Goal: Task Accomplishment & Management: Use online tool/utility

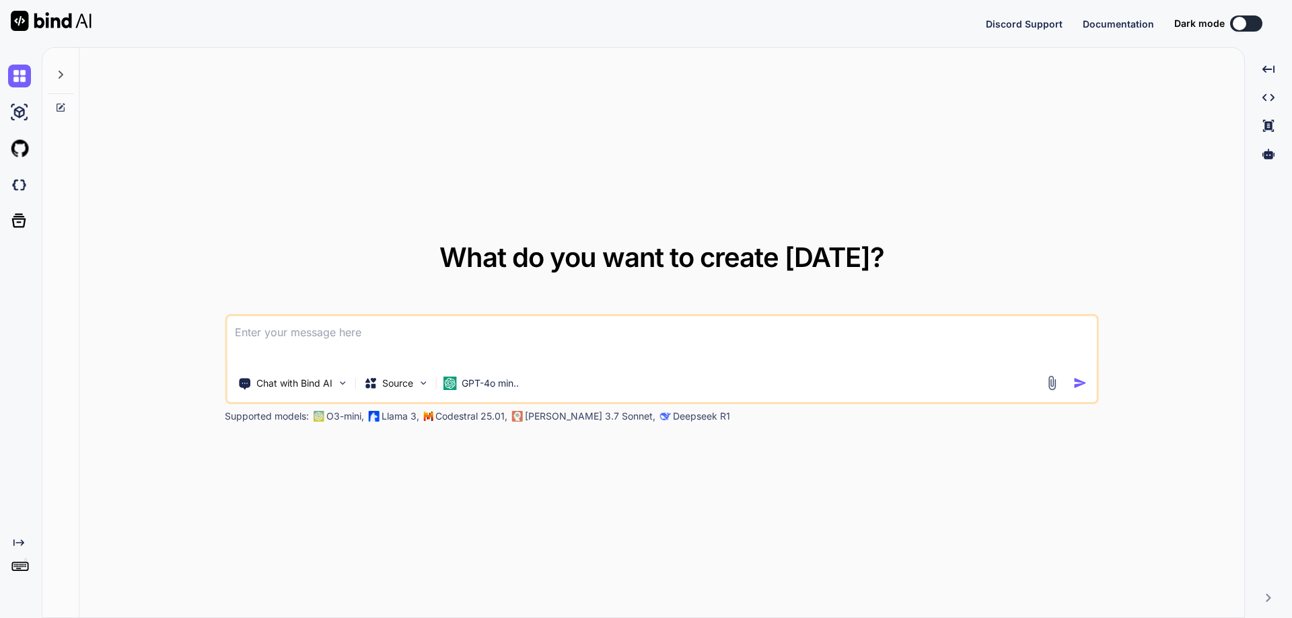
type textarea "x"
click at [22, 584] on div "Created with Pixso." at bounding box center [21, 332] width 42 height 571
click at [25, 565] on img at bounding box center [19, 572] width 23 height 23
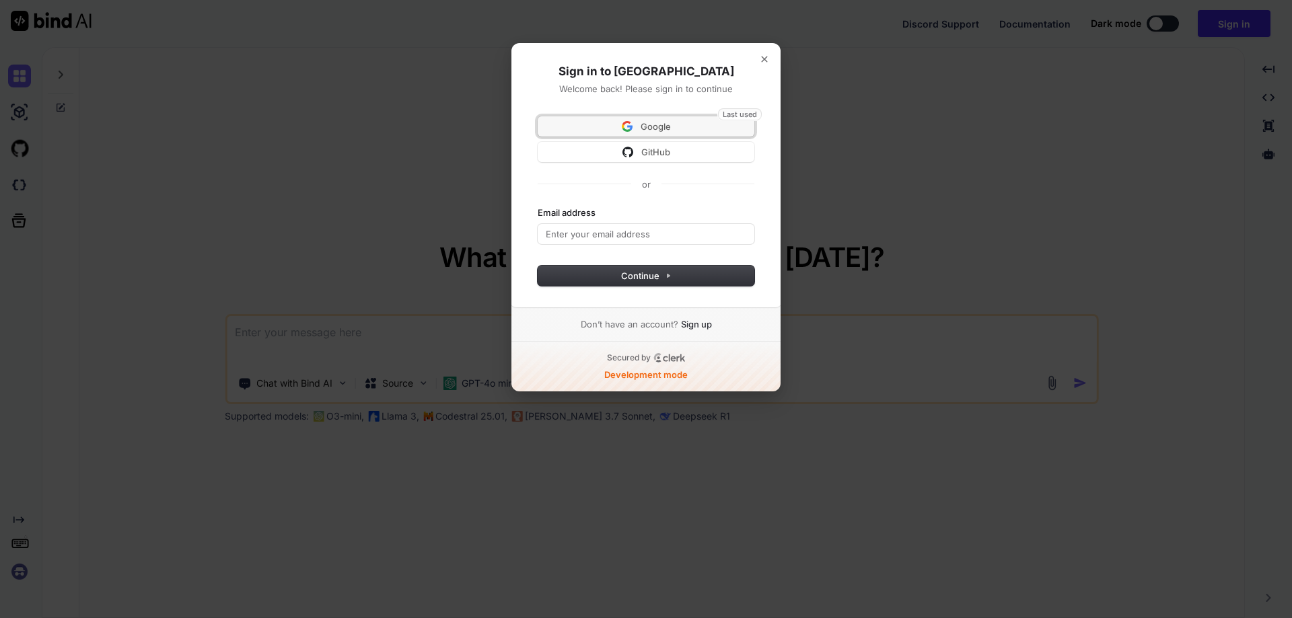
click at [643, 122] on span "Google" at bounding box center [656, 126] width 30 height 12
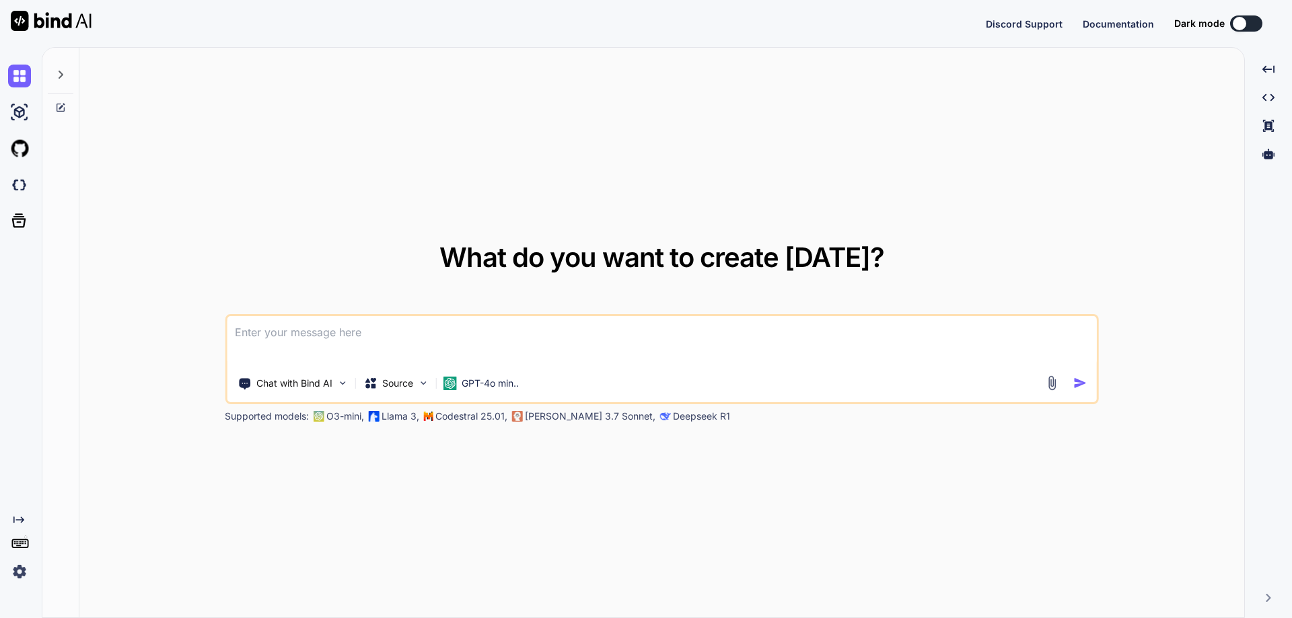
type textarea "x"
click at [187, 222] on div "What do you want to create today? Chat with Bind AI Source GPT-4o min.. Support…" at bounding box center [661, 333] width 1165 height 571
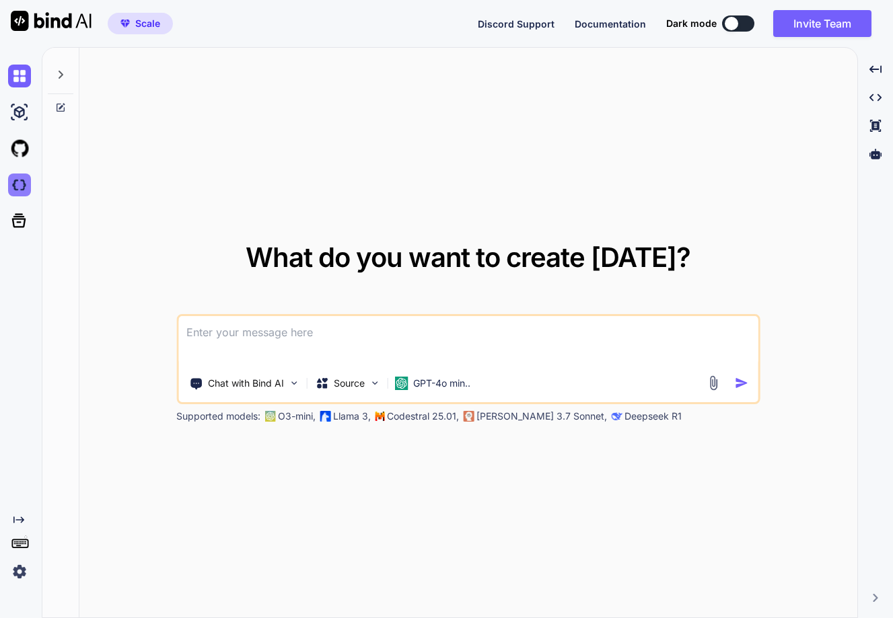
click at [16, 176] on img at bounding box center [19, 185] width 23 height 23
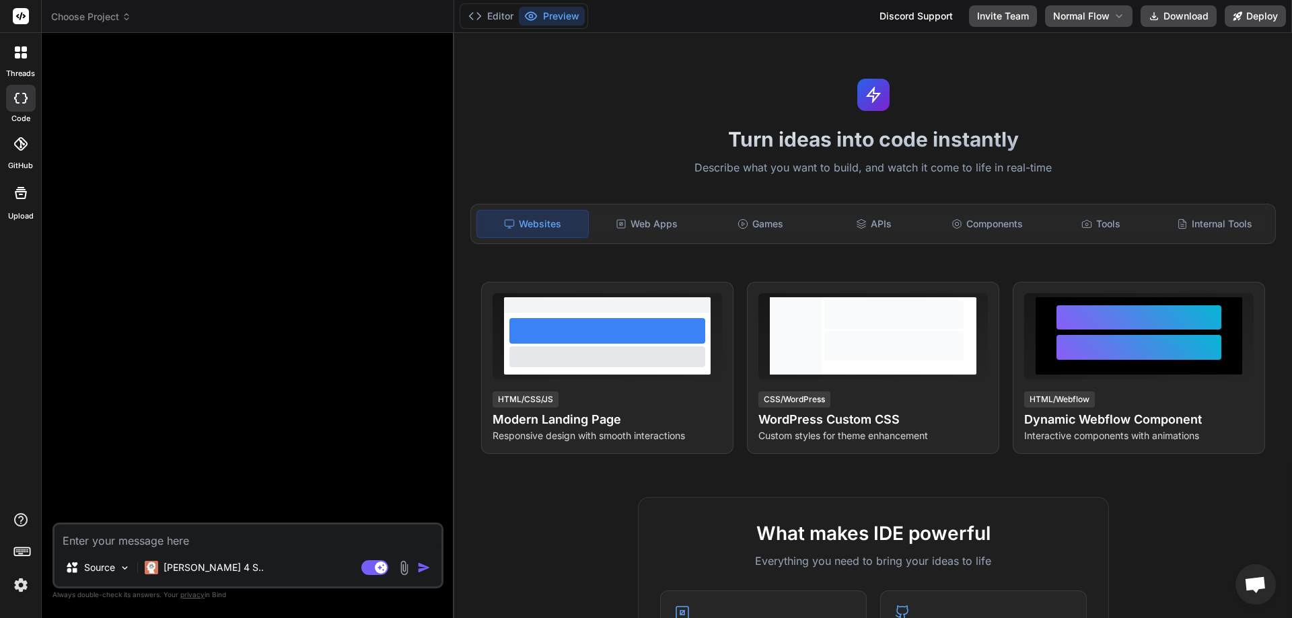
click at [13, 53] on div at bounding box center [21, 52] width 28 height 28
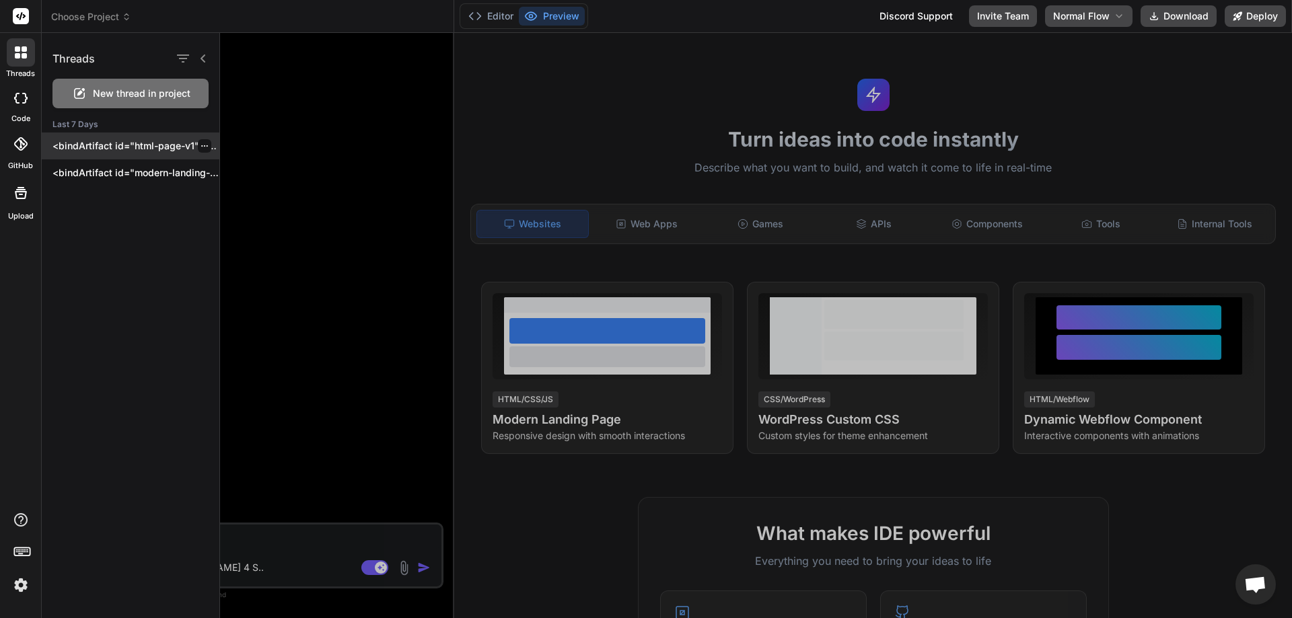
click at [106, 143] on p "<bindArtifact id="html-page-v1" title="HTML Page with Head Tag">..." at bounding box center [135, 145] width 167 height 13
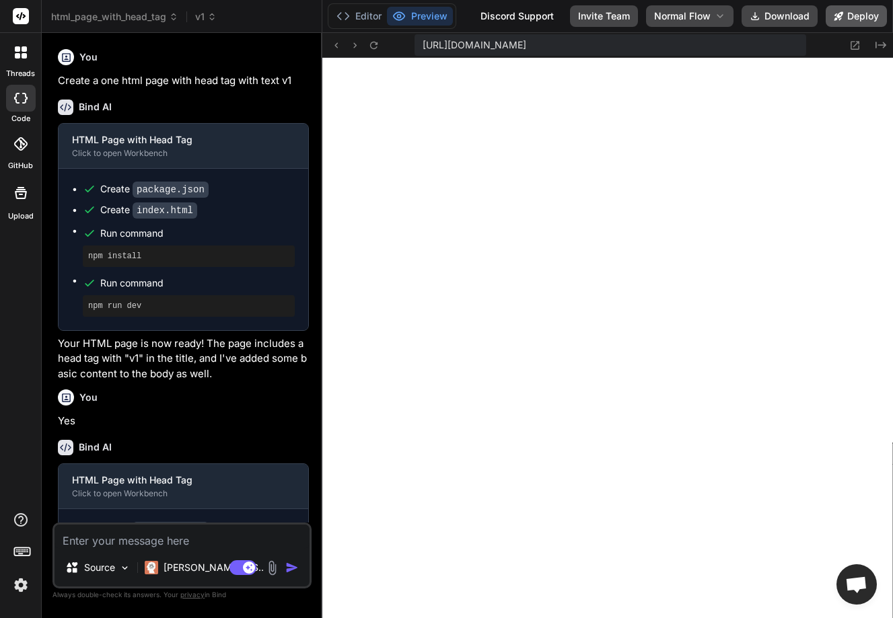
scroll to position [435, 0]
click at [853, 18] on button "Deploy" at bounding box center [856, 16] width 61 height 22
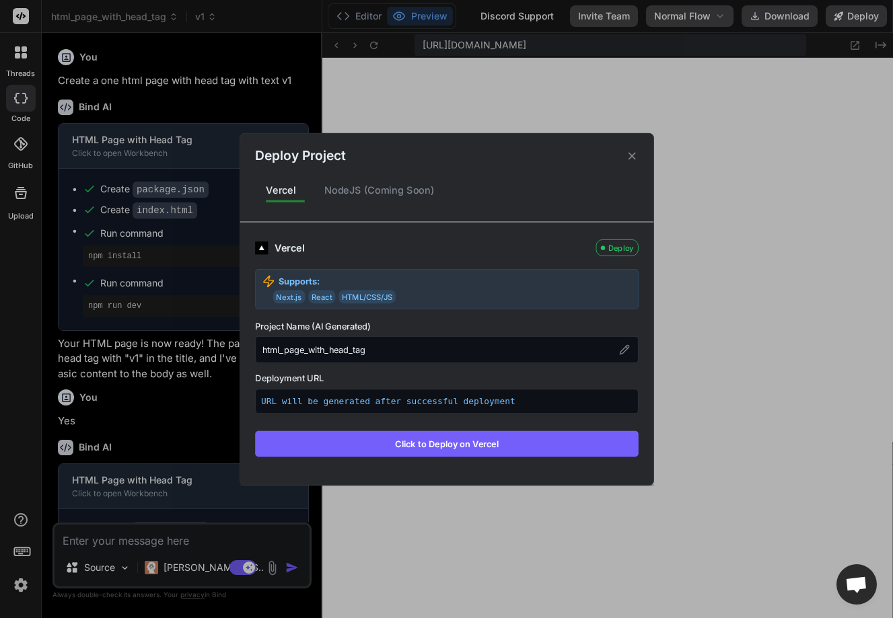
click at [471, 446] on button "Click to Deploy on Vercel" at bounding box center [447, 444] width 384 height 26
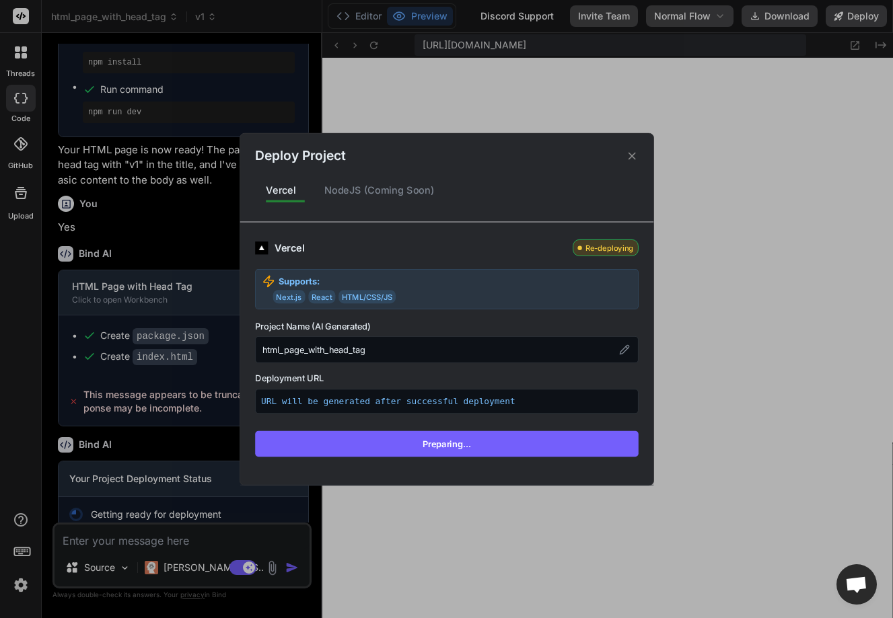
scroll to position [215, 0]
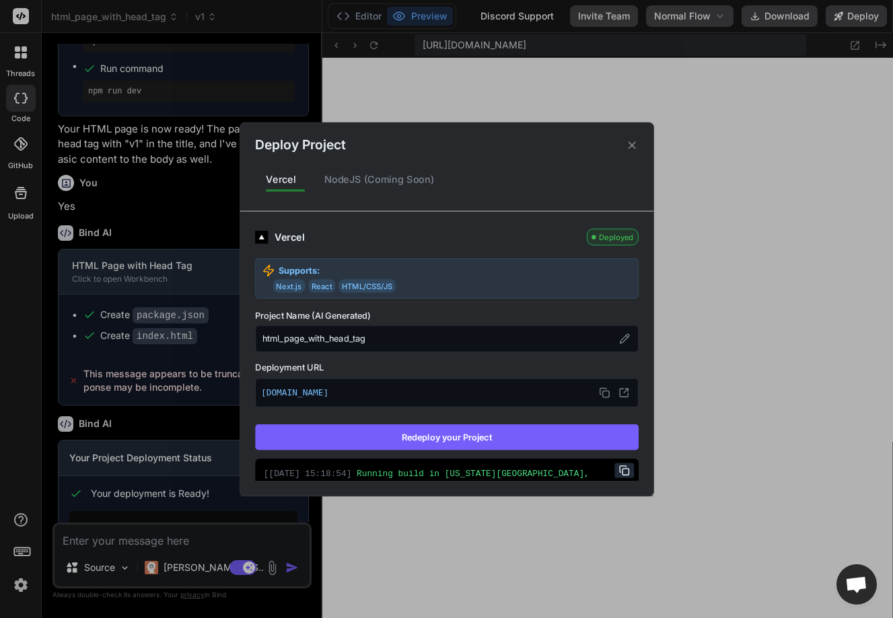
click at [637, 147] on icon at bounding box center [631, 145] width 13 height 13
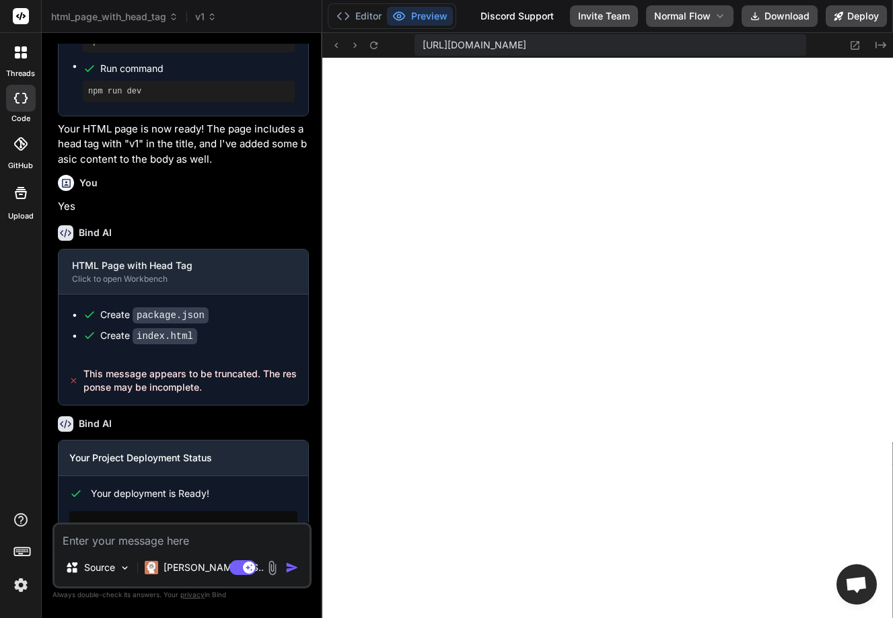
click at [20, 60] on div at bounding box center [21, 52] width 28 height 28
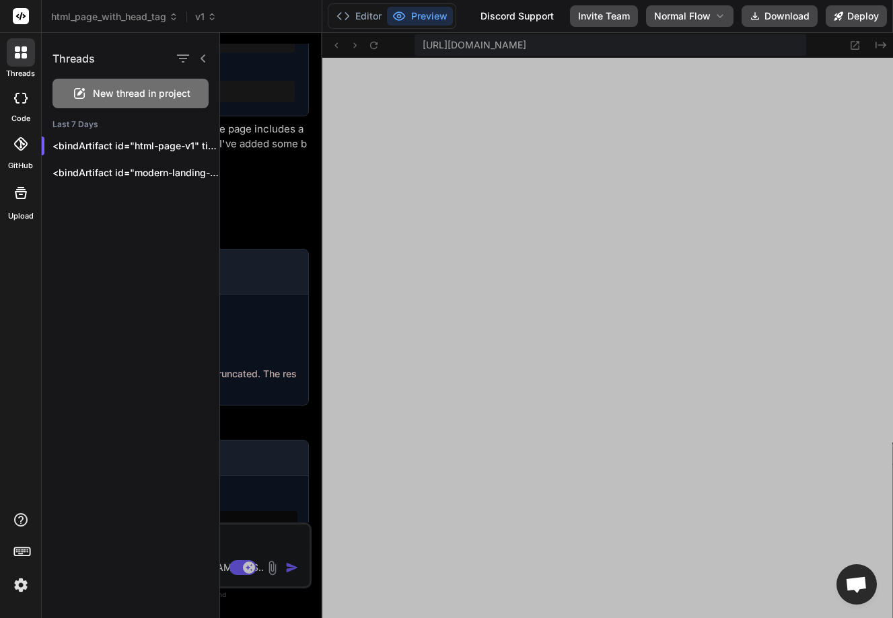
click at [127, 97] on span "New thread in project" at bounding box center [142, 93] width 98 height 13
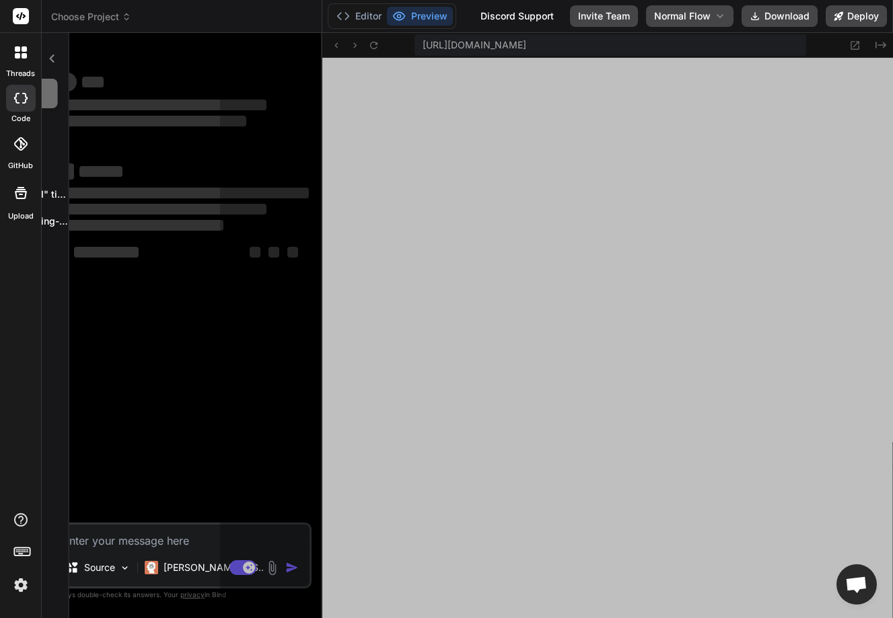
scroll to position [499, 0]
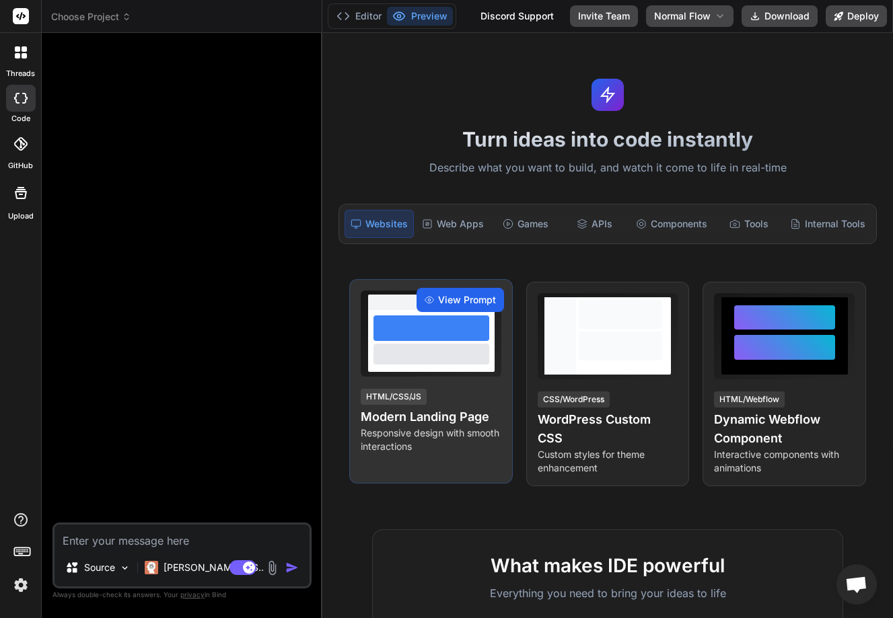
click at [447, 288] on div "View Prompt" at bounding box center [460, 300] width 87 height 24
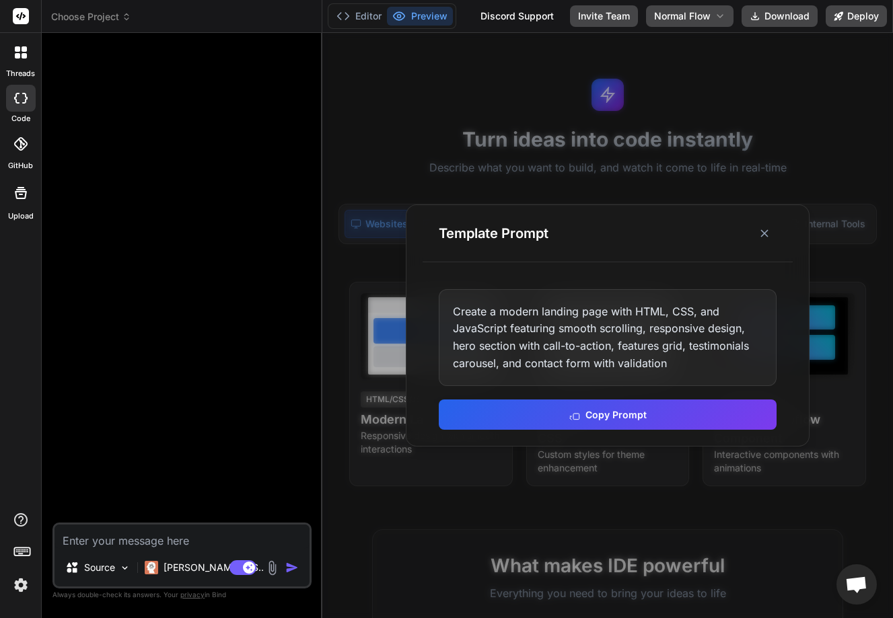
click at [530, 398] on div "Create a modern landing page with HTML, CSS, and JavaScript featuring smooth sc…" at bounding box center [608, 359] width 370 height 173
click at [561, 423] on button "Copy Prompt" at bounding box center [608, 413] width 338 height 30
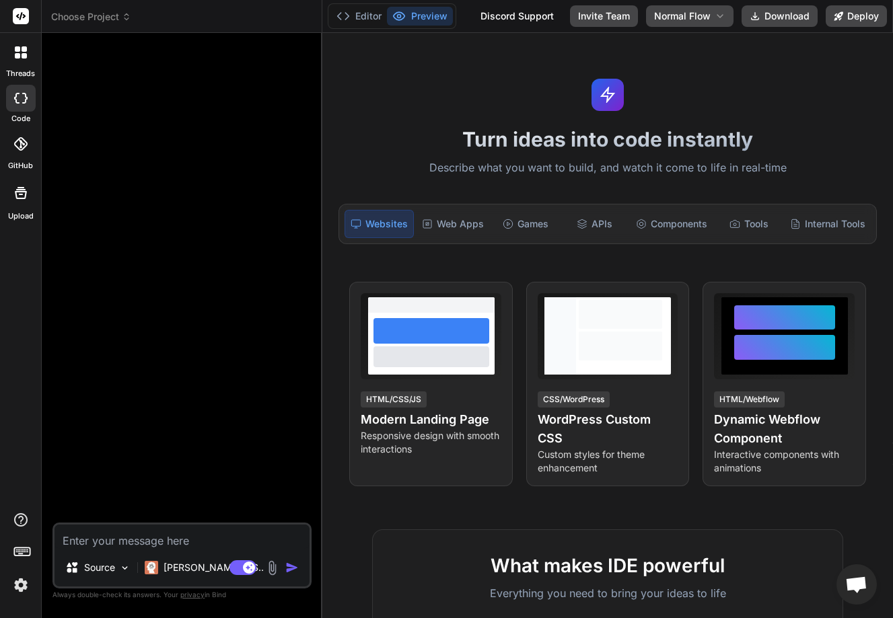
click at [98, 535] on textarea at bounding box center [182, 537] width 255 height 24
type textarea "x"
click at [100, 536] on textarea at bounding box center [182, 537] width 255 height 24
paste textarea "Create a modern landing page with HTML, CSS, and JavaScript featuring smooth sc…"
type textarea "Create a modern landing page with HTML, CSS, and JavaScript featuring smooth sc…"
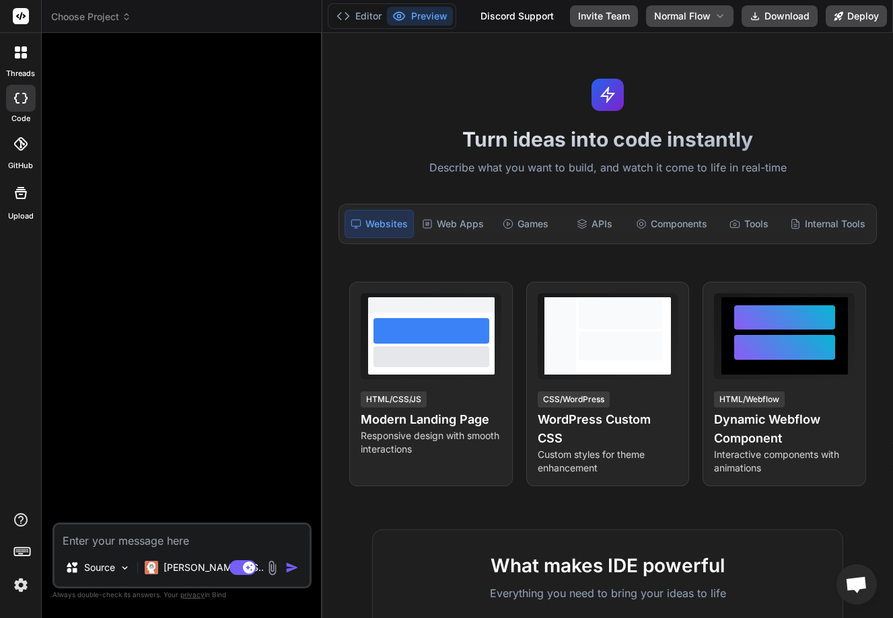
type textarea "x"
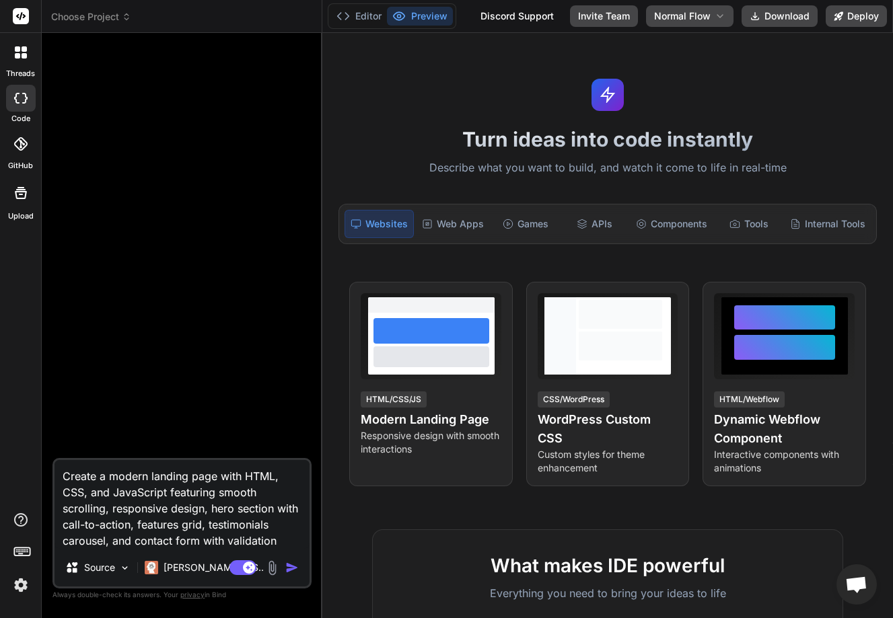
type textarea "Create a modern landing page with HTML, CSS, and JavaScript featuring smooth sc…"
click at [291, 564] on img "button" at bounding box center [291, 567] width 13 height 13
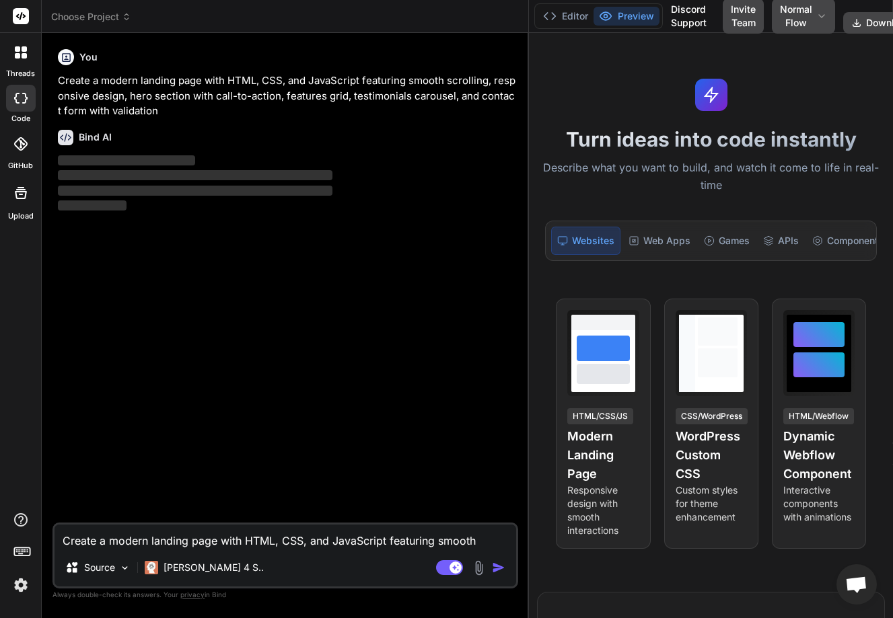
drag, startPoint x: 321, startPoint y: 306, endPoint x: 511, endPoint y: 336, distance: 192.8
click at [511, 336] on div "Bind AI Web Search Created with Pixso. Code Generator You Create a modern landi…" at bounding box center [285, 325] width 487 height 585
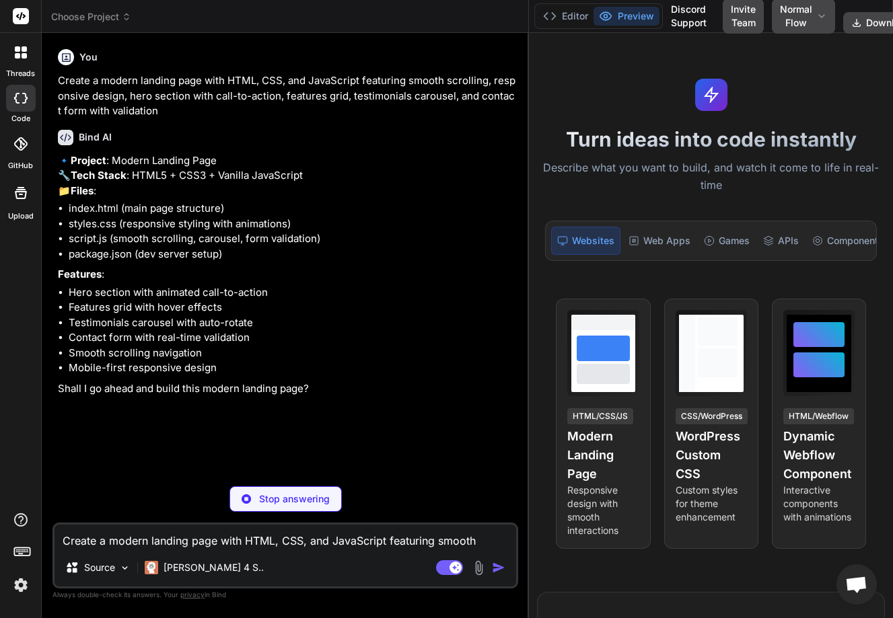
type textarea "x"
click at [102, 543] on textarea "Create a modern landing page with HTML, CSS, and JavaScript featuring smooth sc…" at bounding box center [286, 537] width 462 height 24
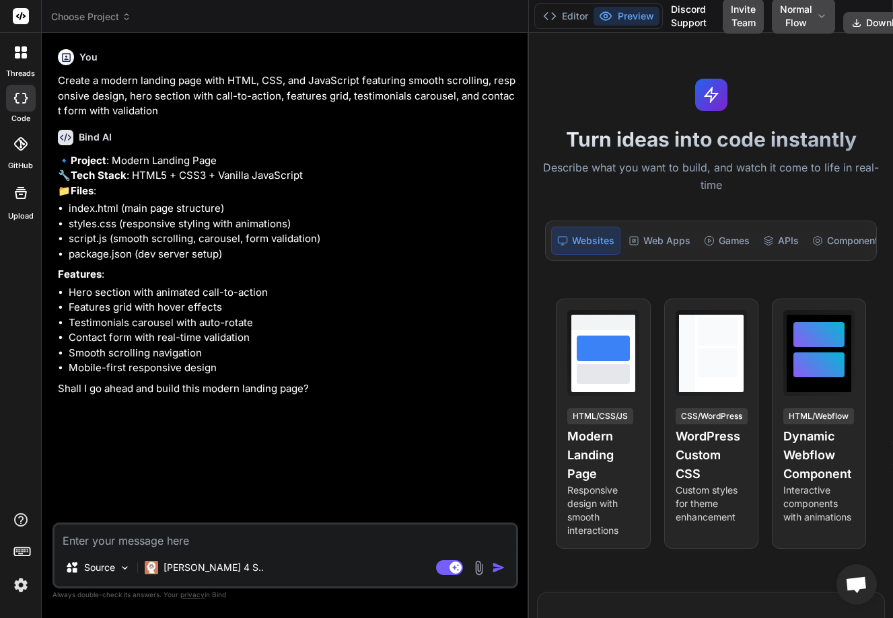
type textarea "Y"
type textarea "x"
type textarea "Ye"
type textarea "x"
type textarea "Yes"
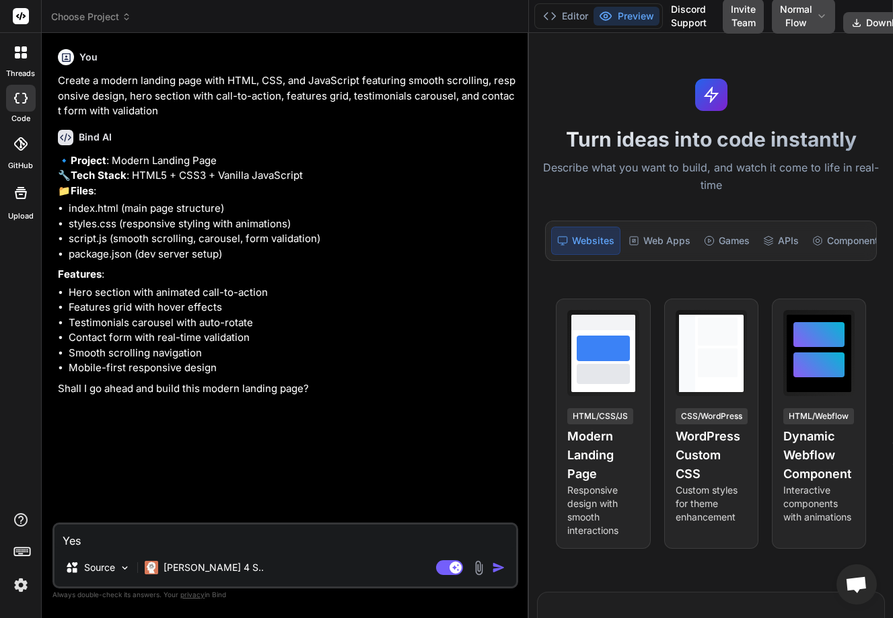
type textarea "x"
type textarea "Yes"
click at [503, 571] on img "button" at bounding box center [498, 567] width 13 height 13
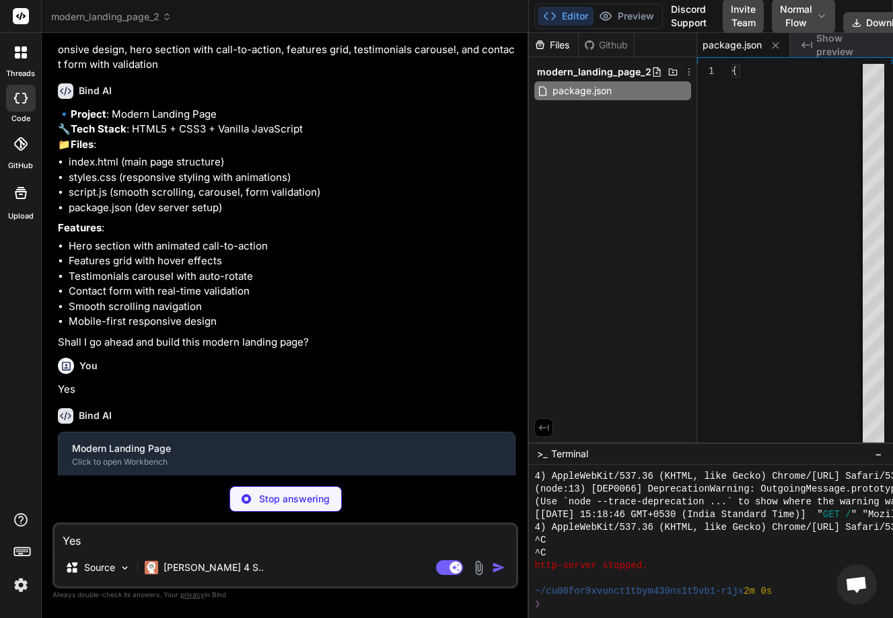
scroll to position [141, 0]
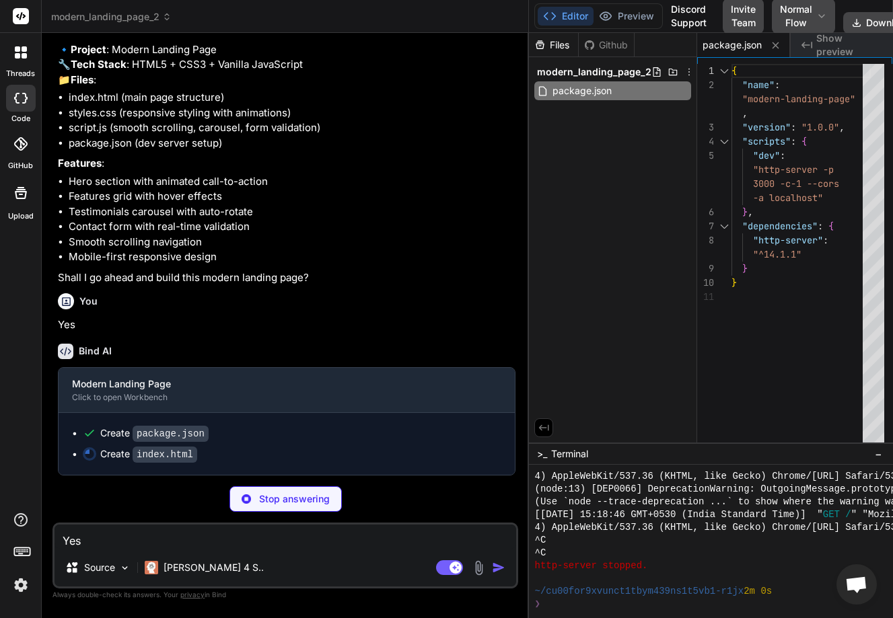
type textarea "x"
type textarea "</div> </footer> <script src="script.js"></script> </body> </html>"
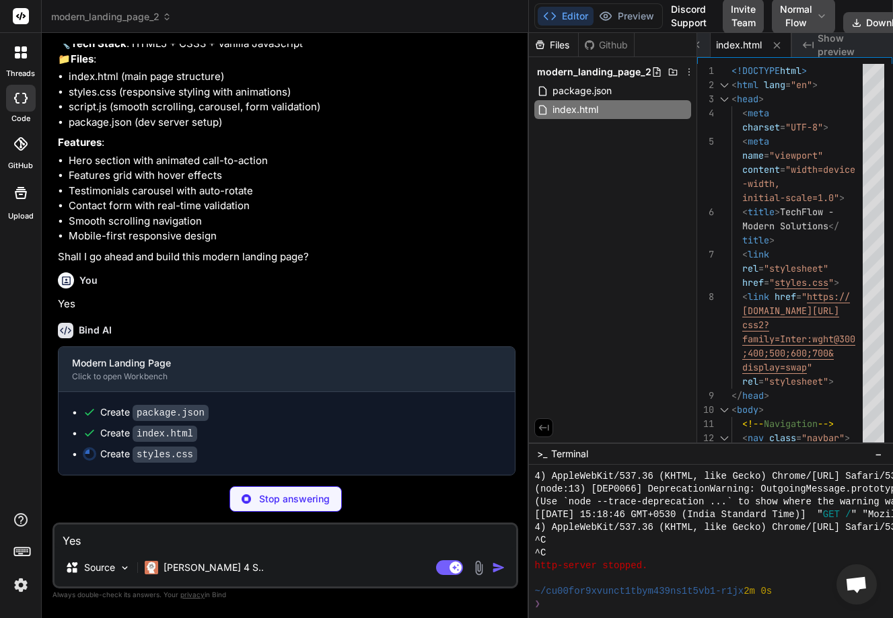
type textarea "x"
type textarea ".contact-form { padding: 2rem; } }"
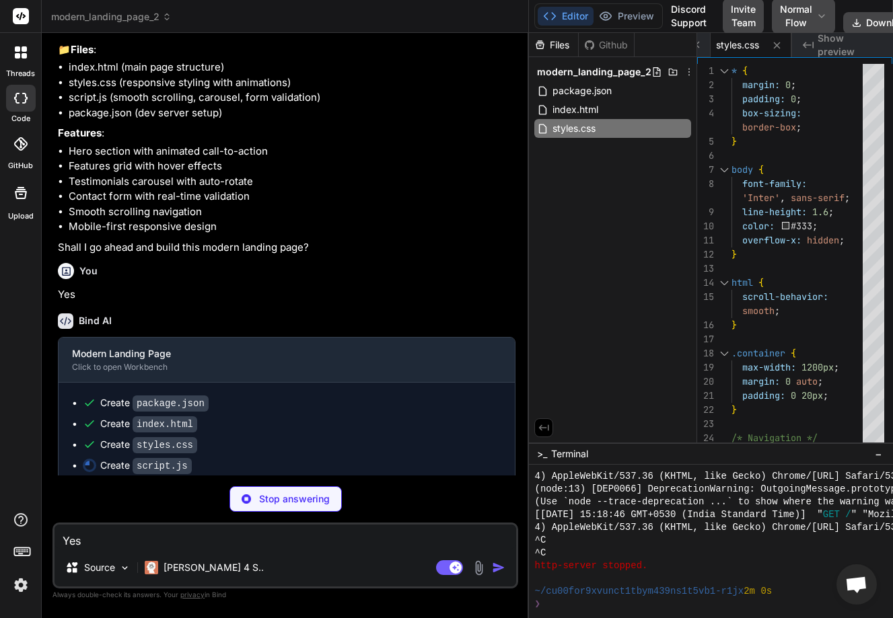
scroll to position [183, 0]
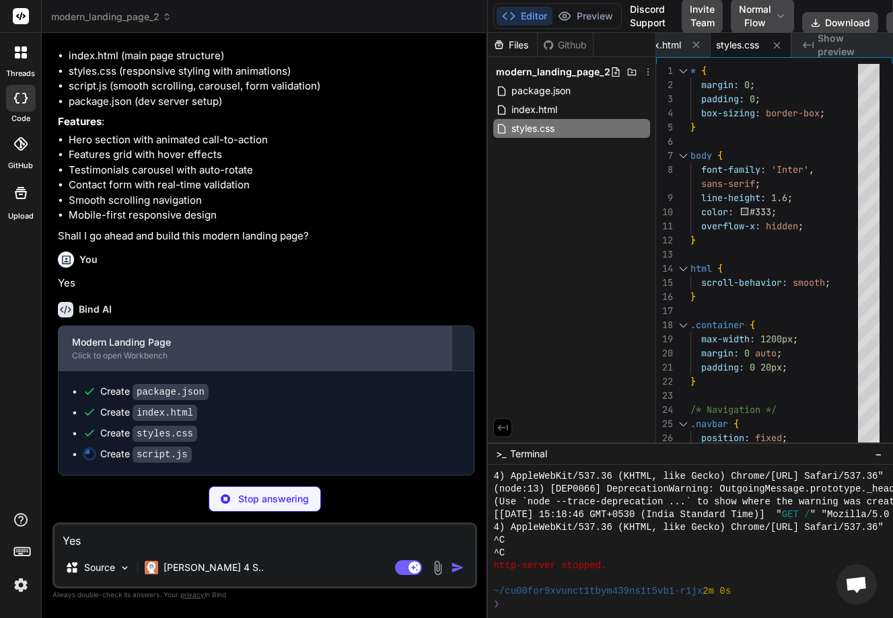
type textarea "x"
type textarea ".feature-card { padding: 2rem; } .contact-form { padding: 2rem; } }"
type textarea "x"
type textarea "}"
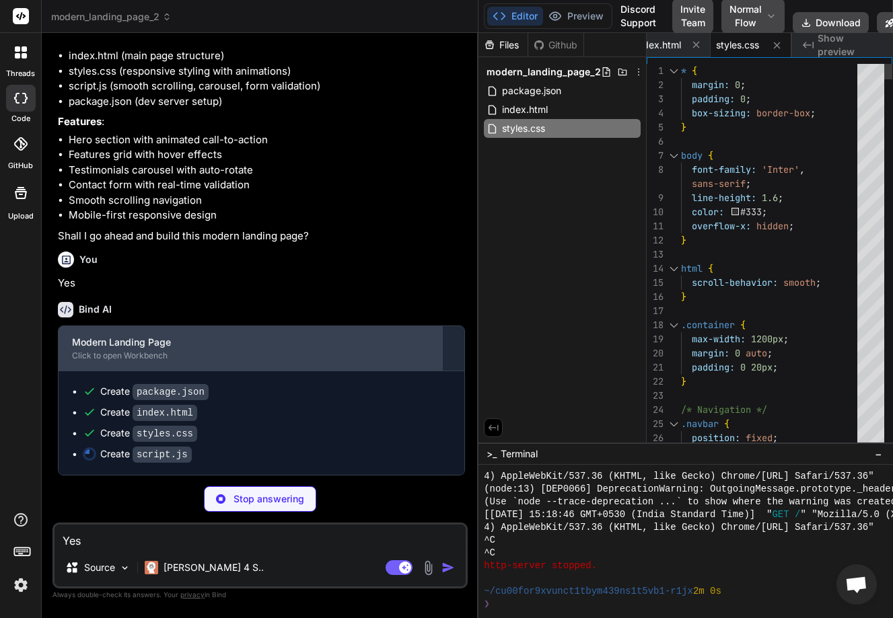
drag, startPoint x: 528, startPoint y: 376, endPoint x: 458, endPoint y: 361, distance: 70.9
click at [458, 361] on div "Bind AI Web Search Created with Pixso. Code Generator You Create a modern landi…" at bounding box center [260, 325] width 437 height 585
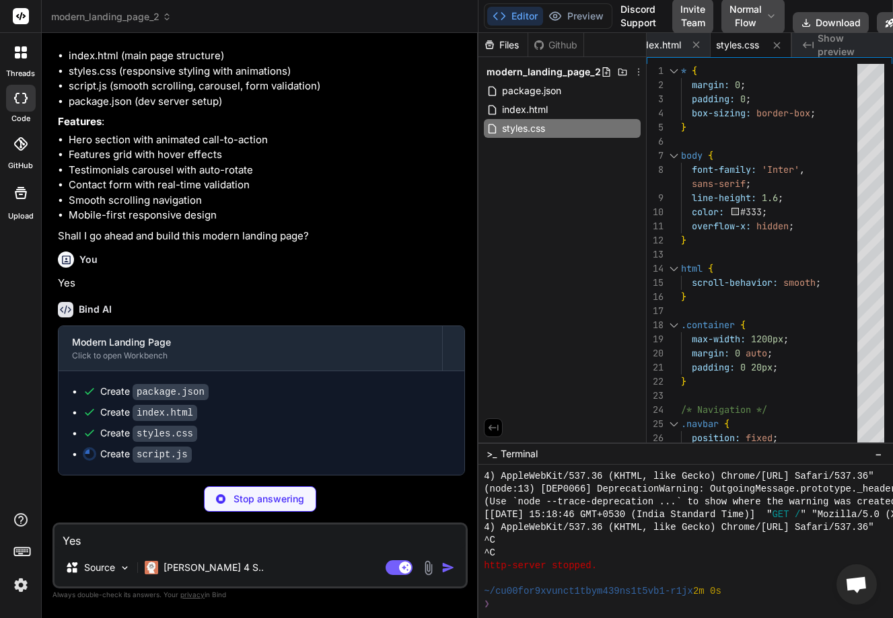
type textarea "x"
type textarea "'translateY(-2px)'; }); button.addEventListener('mouseleave', function() { this…"
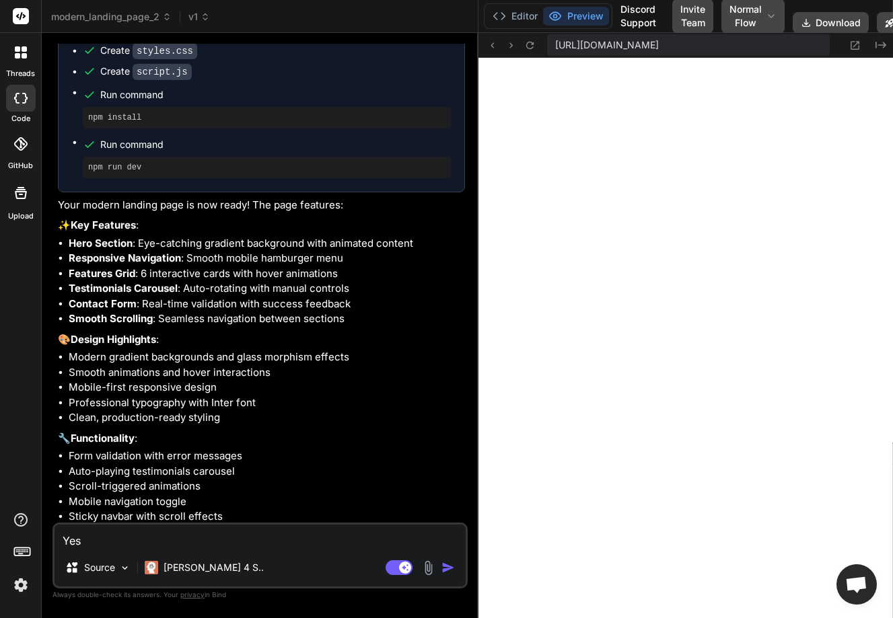
scroll to position [606, 0]
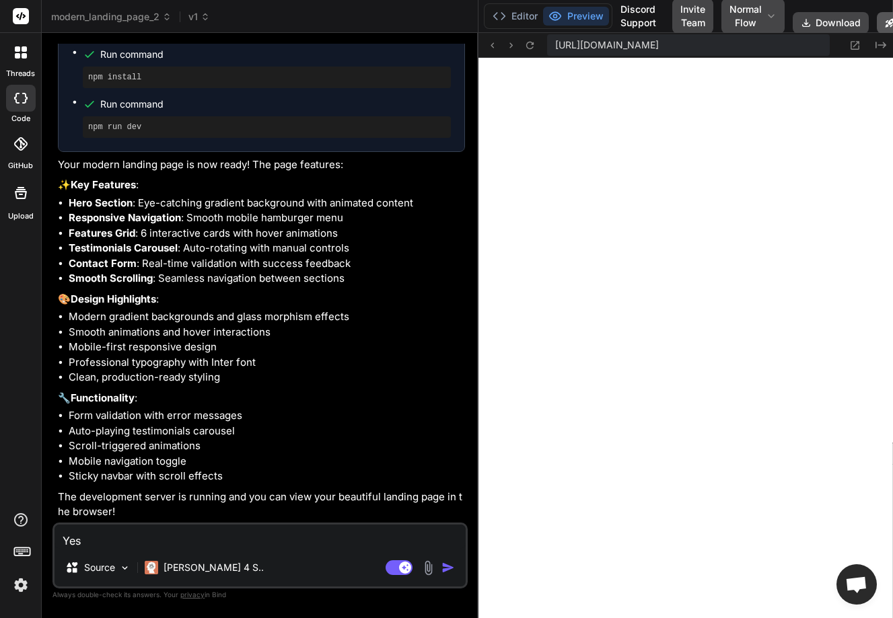
click at [887, 15] on button "Deploy" at bounding box center [907, 23] width 61 height 22
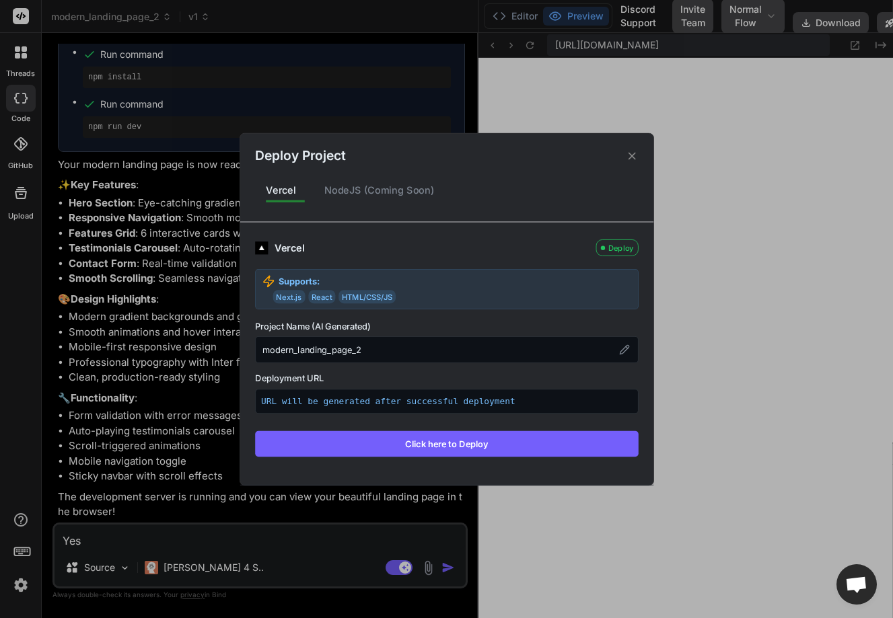
click at [456, 441] on button "Click here to Deploy" at bounding box center [447, 444] width 384 height 26
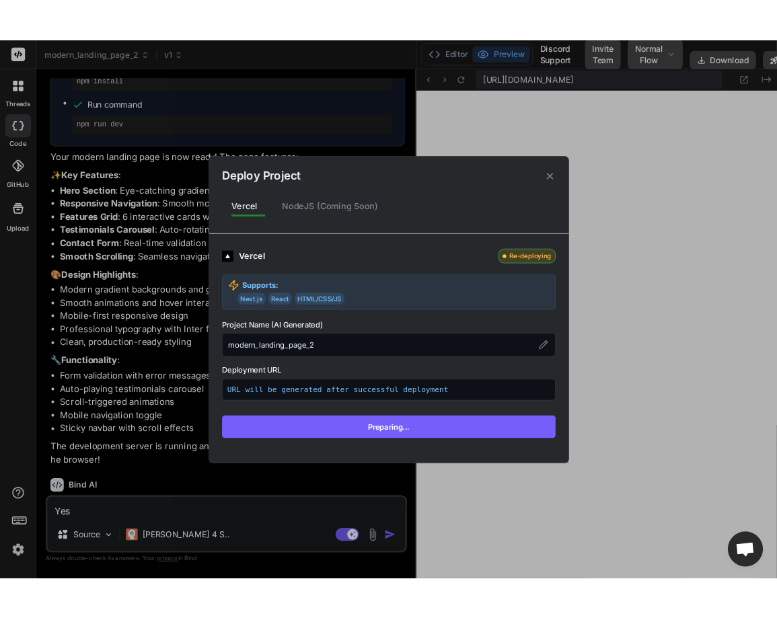
scroll to position [723, 0]
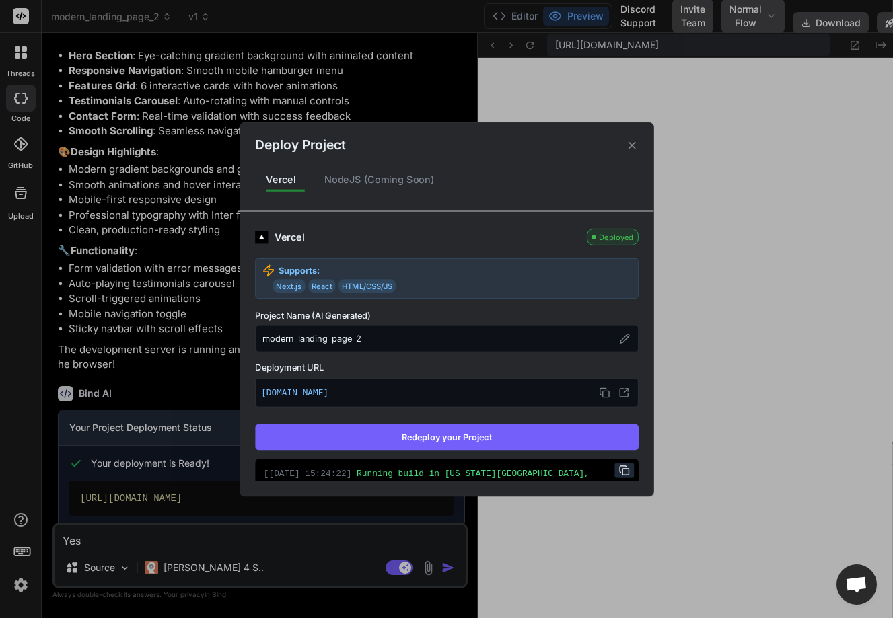
type textarea "x"
type textarea "button.addEventListener('mouseleave', function() { this.style.transform = 'tran…"
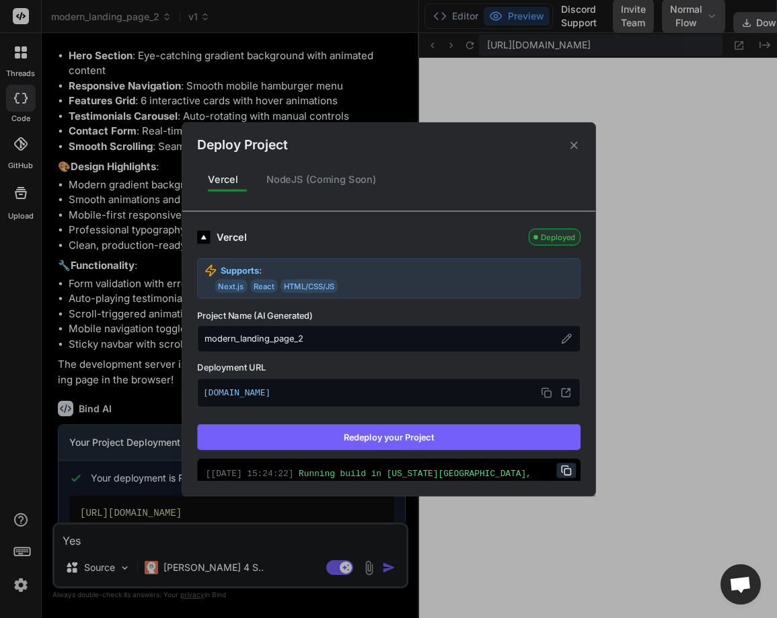
type textarea "x"
type textarea "}); });"
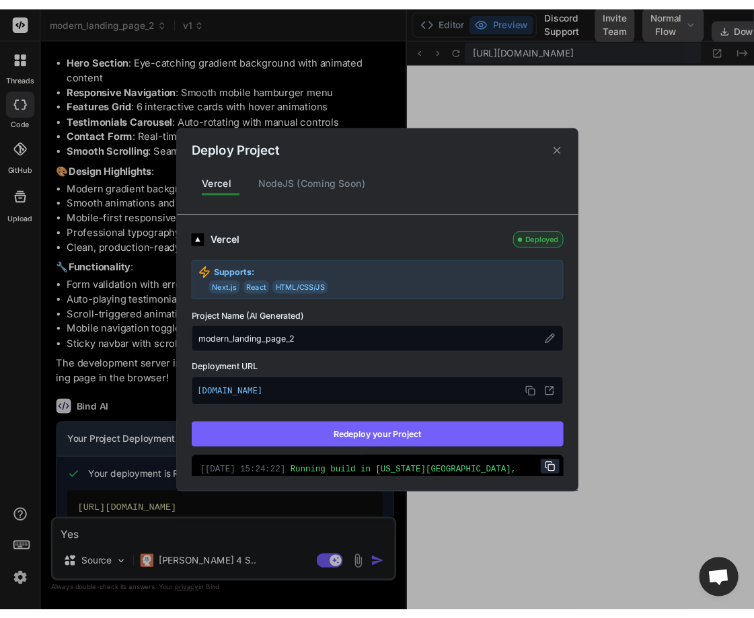
scroll to position [1317, 0]
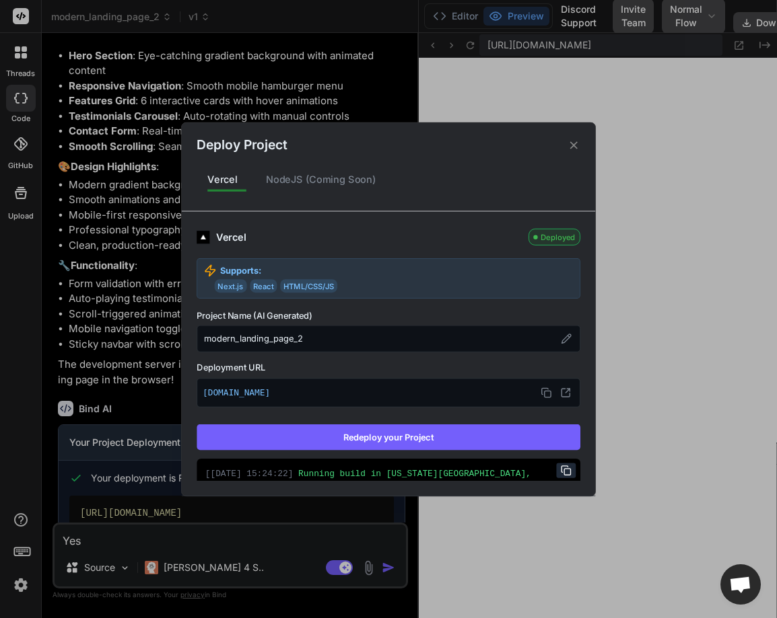
type textarea "x"
type textarea "transform = 'translateY(0)'; }); });"
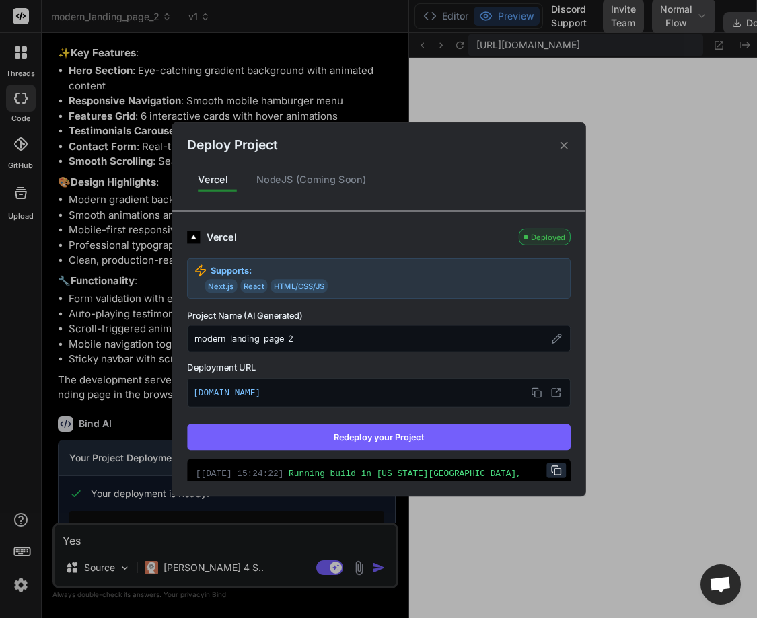
type textarea "x"
type textarea "('mouseleave', function() { this.style.transform = 'translateY(0)'; }); });"
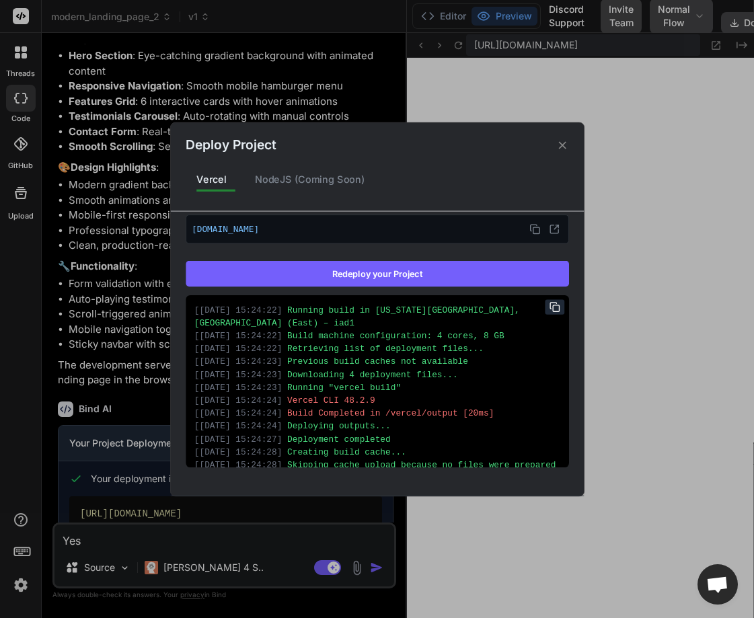
scroll to position [0, 0]
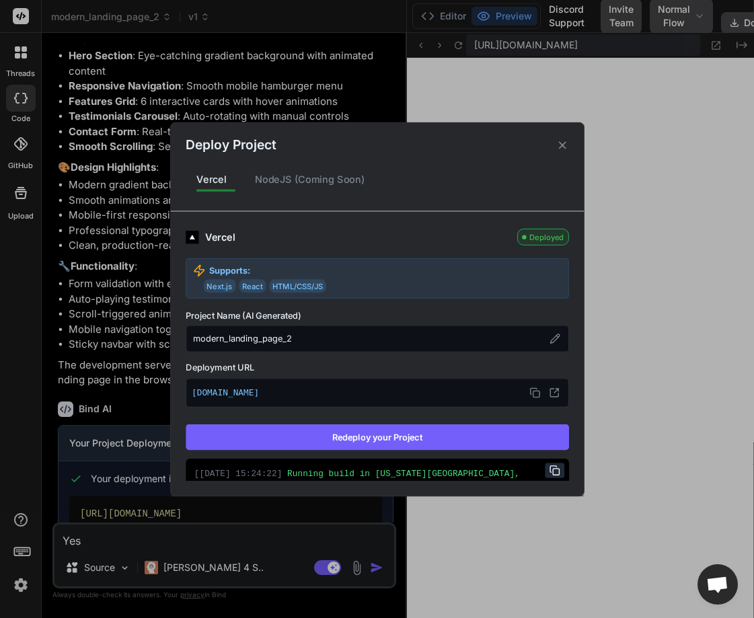
type textarea "x"
